Goal: Navigation & Orientation: Find specific page/section

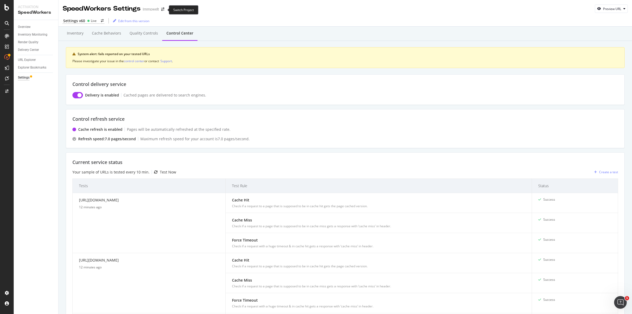
click at [165, 11] on span at bounding box center [162, 9] width 7 height 4
click at [163, 9] on icon "arrow-right-arrow-left" at bounding box center [162, 9] width 3 height 4
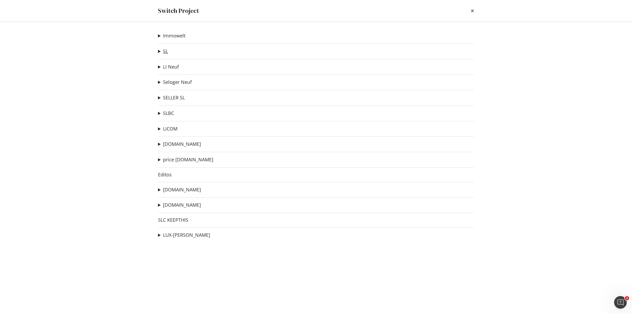
click at [167, 51] on link "SL" at bounding box center [165, 51] width 5 height 6
